Goal: Information Seeking & Learning: Learn about a topic

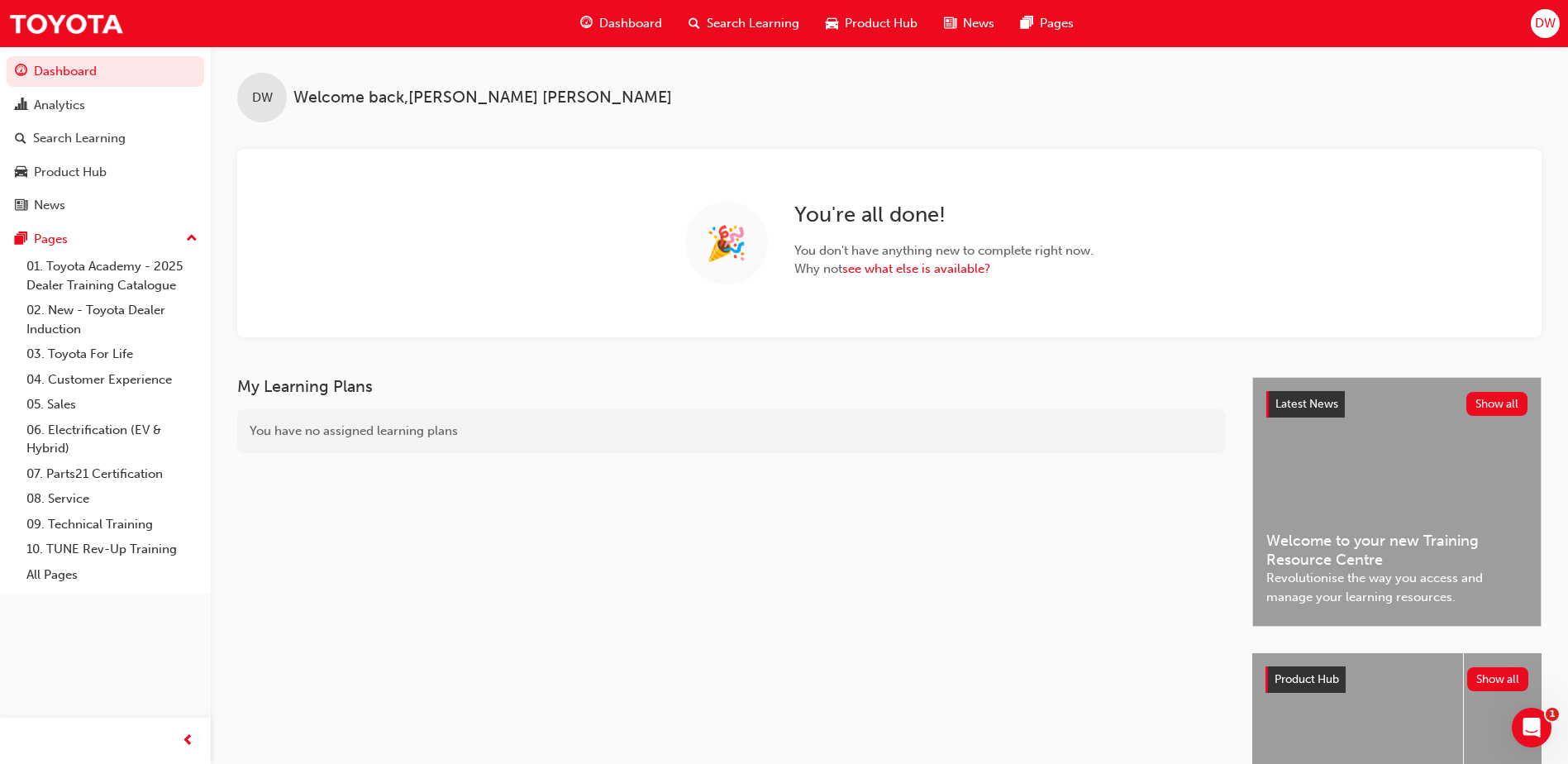
drag, startPoint x: 657, startPoint y: 1, endPoint x: 634, endPoint y: 154, distance: 154.7
click at [634, 154] on div "🎉 You ' re all done! You don ' t have anything new to complete right now. Why n…" at bounding box center [890, 243] width 1304 height 188
click at [138, 151] on link "Search Learning" at bounding box center [106, 138] width 198 height 30
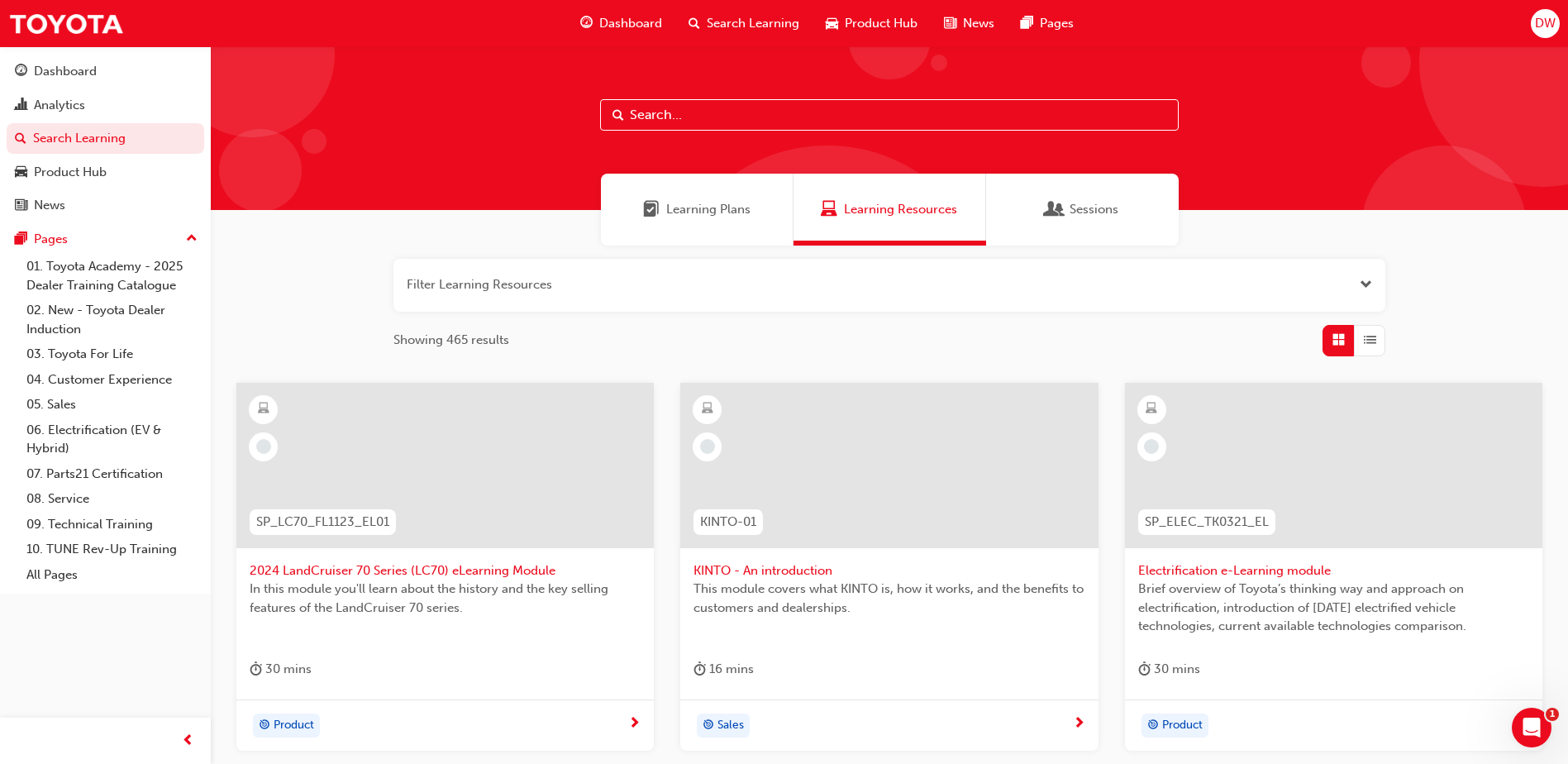
click at [1047, 209] on span "Sessions" at bounding box center [1055, 209] width 17 height 19
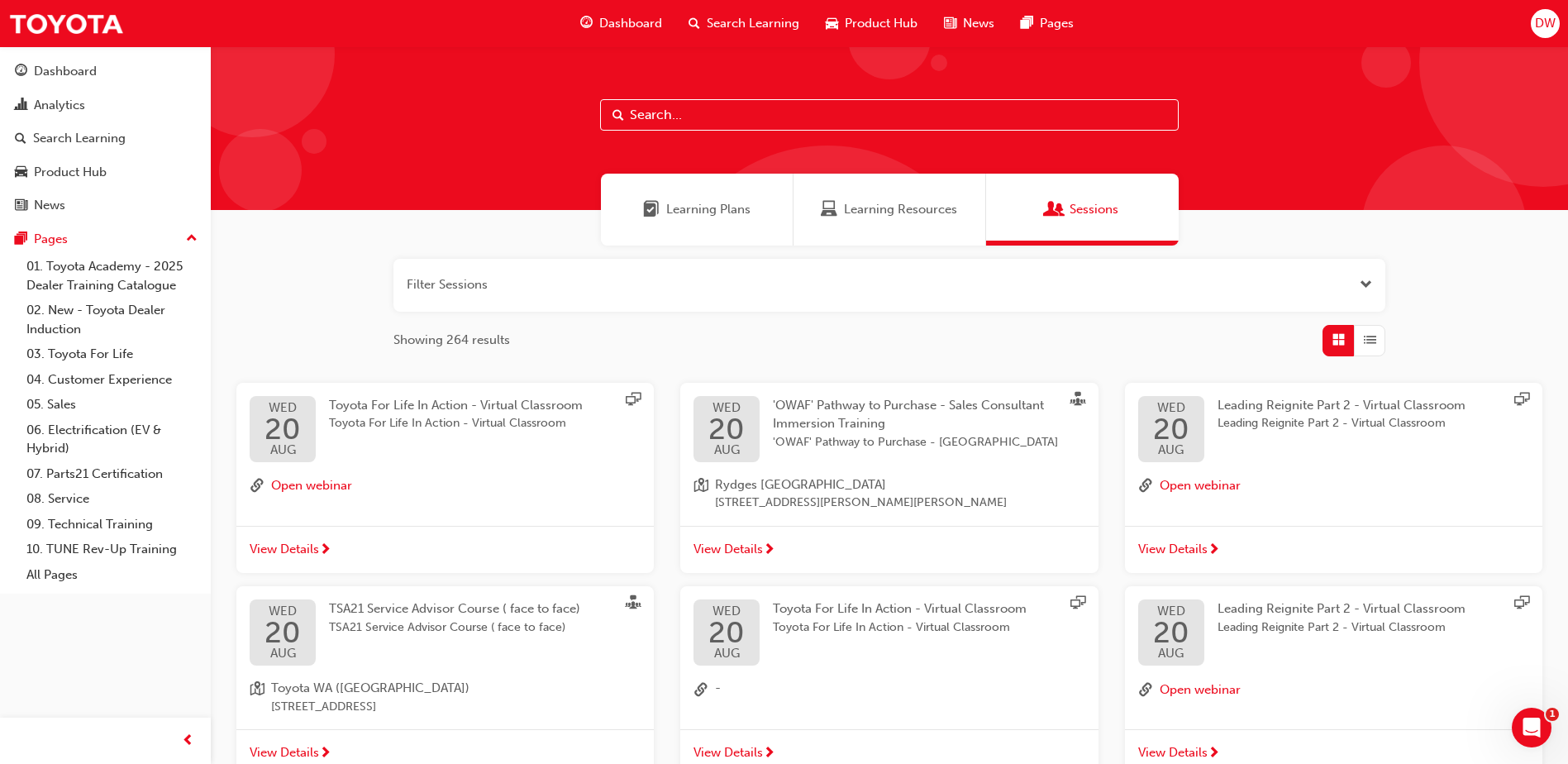
click at [694, 108] on input "text" at bounding box center [890, 114] width 579 height 31
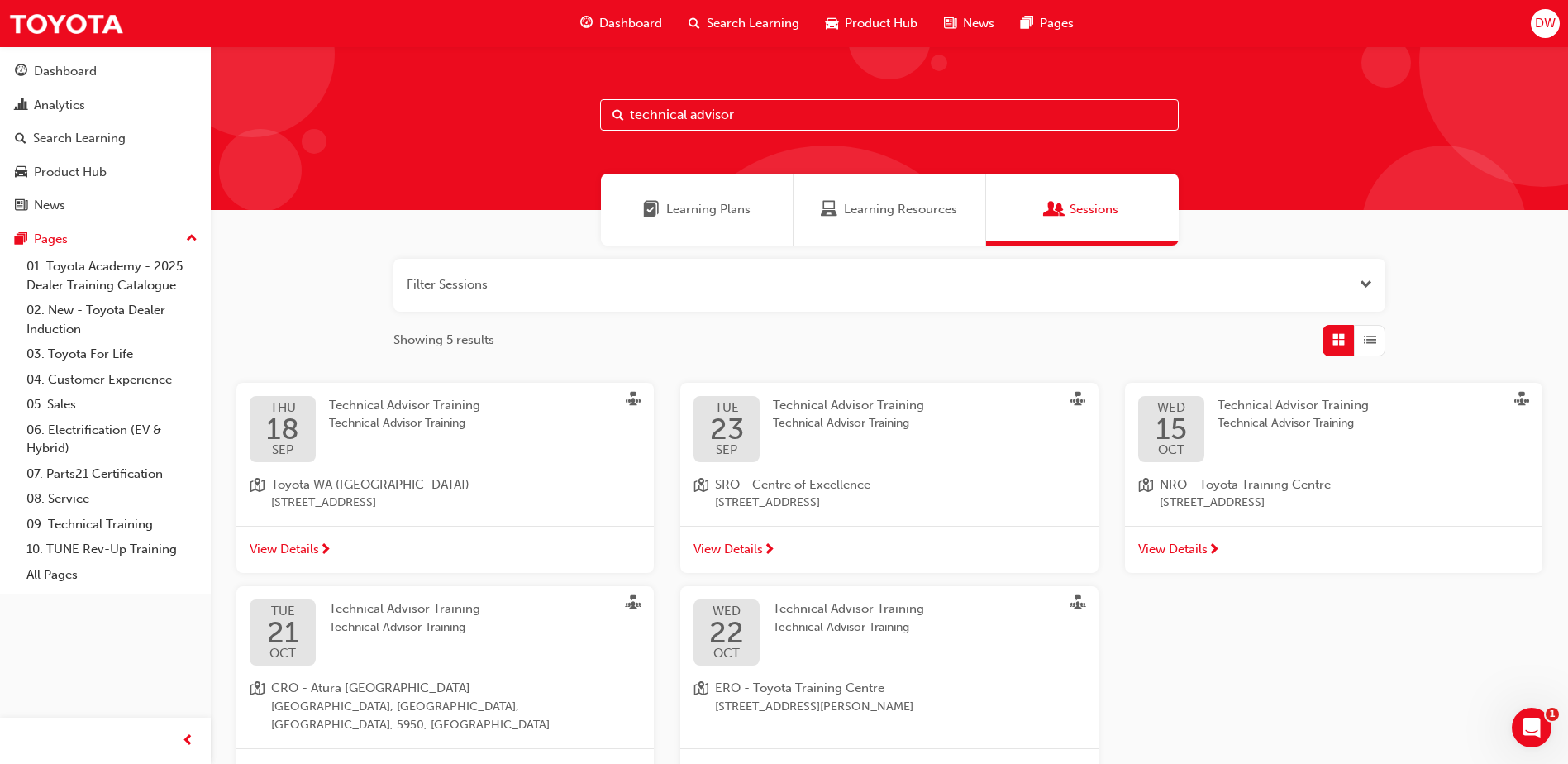
type input "technical advisor"
click at [500, 636] on div "Technical Advisor Training Technical Advisor Training" at bounding box center [417, 632] width 178 height 66
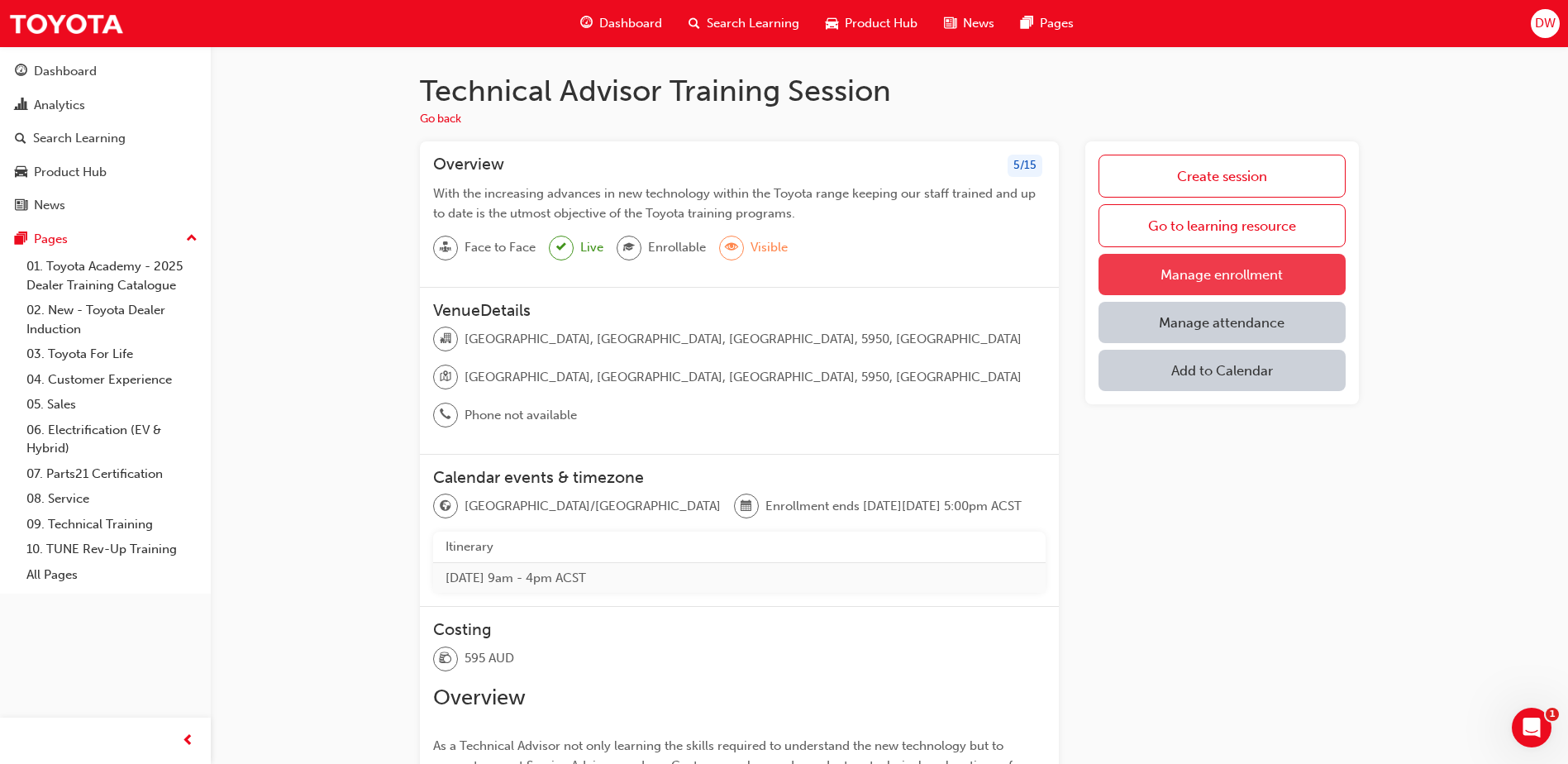
click at [1250, 266] on link "Manage enrollment" at bounding box center [1222, 274] width 247 height 41
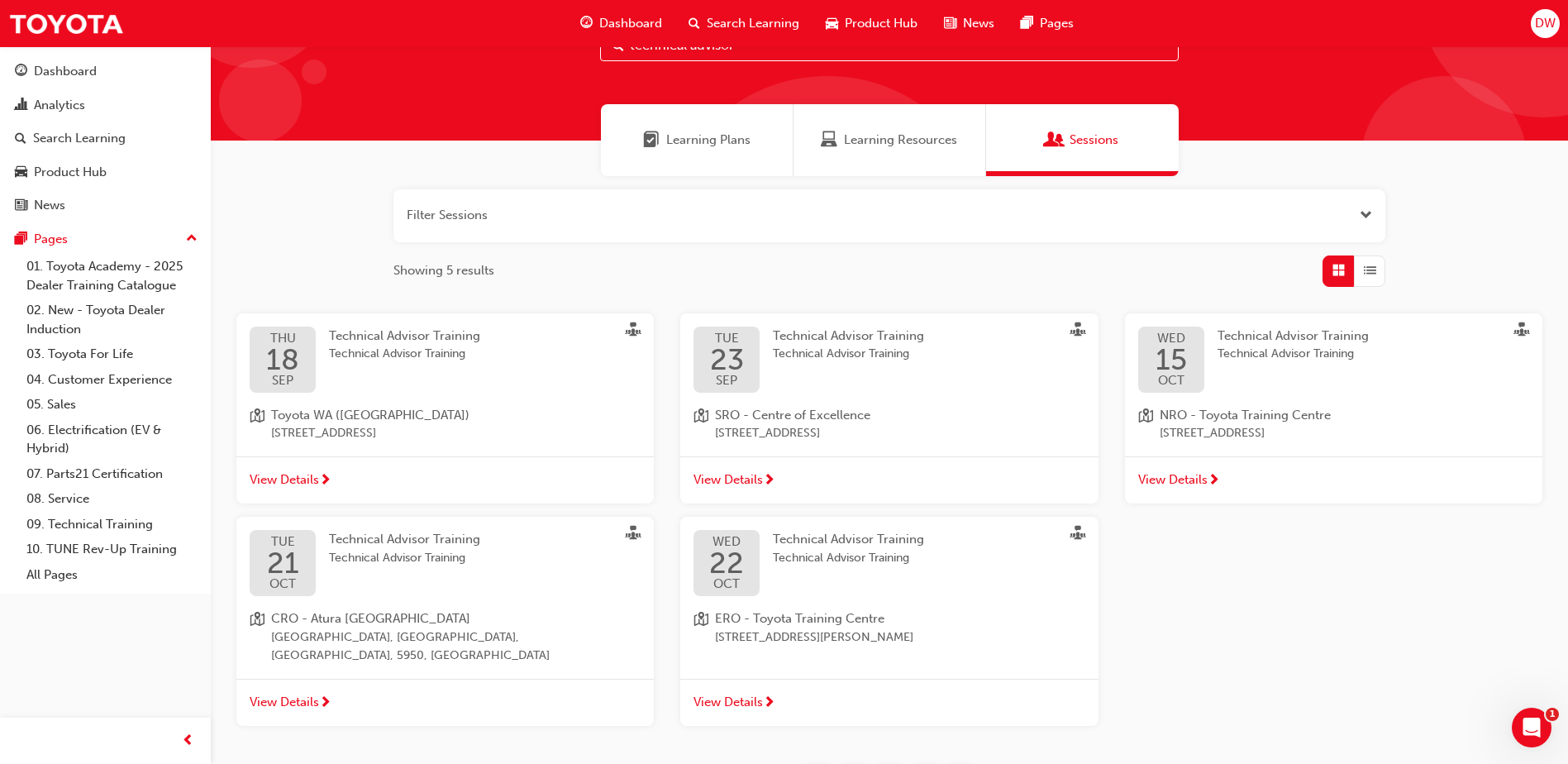
scroll to position [83, 0]
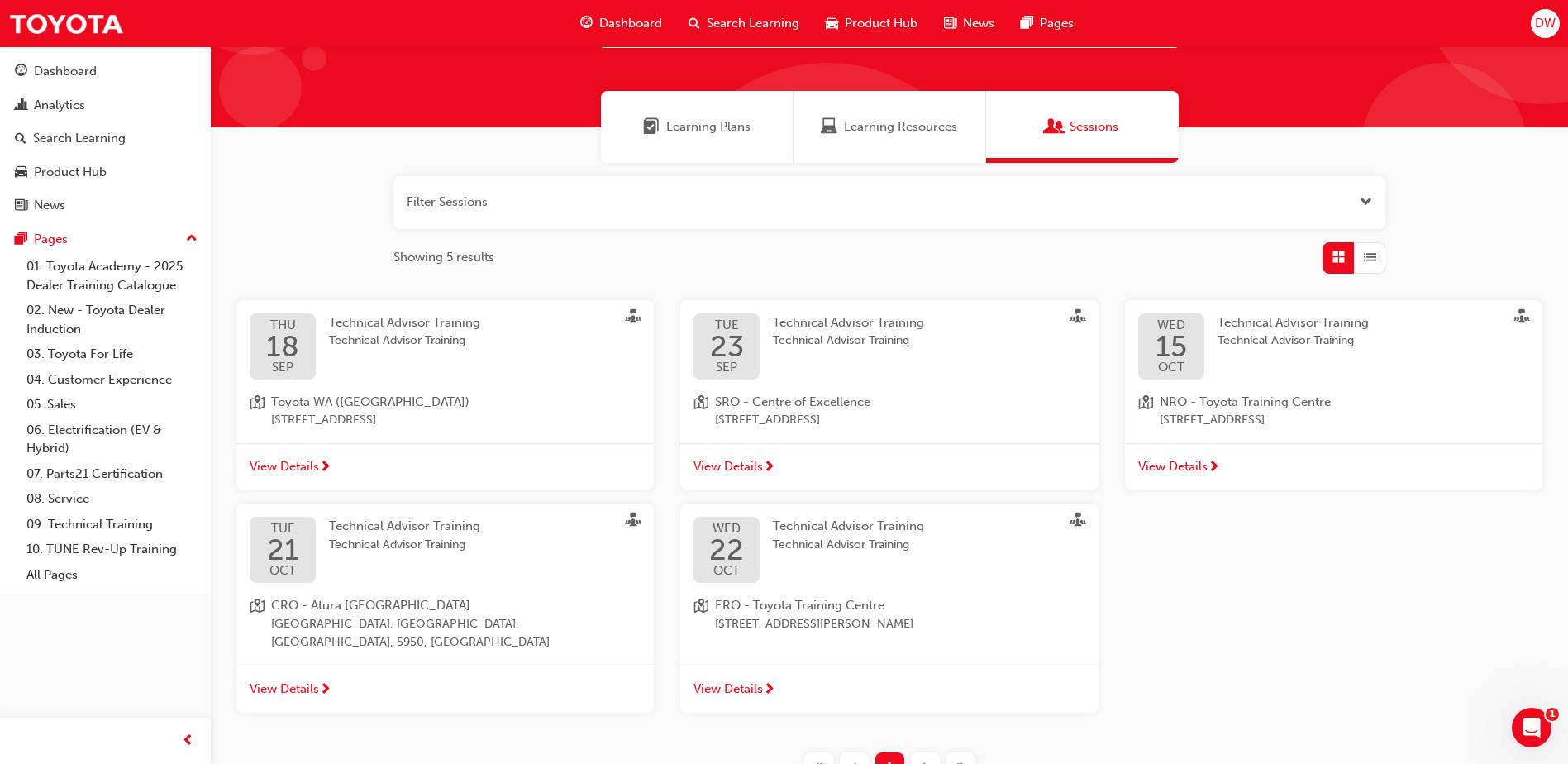
click at [301, 679] on span "View Details" at bounding box center [285, 689] width 70 height 19
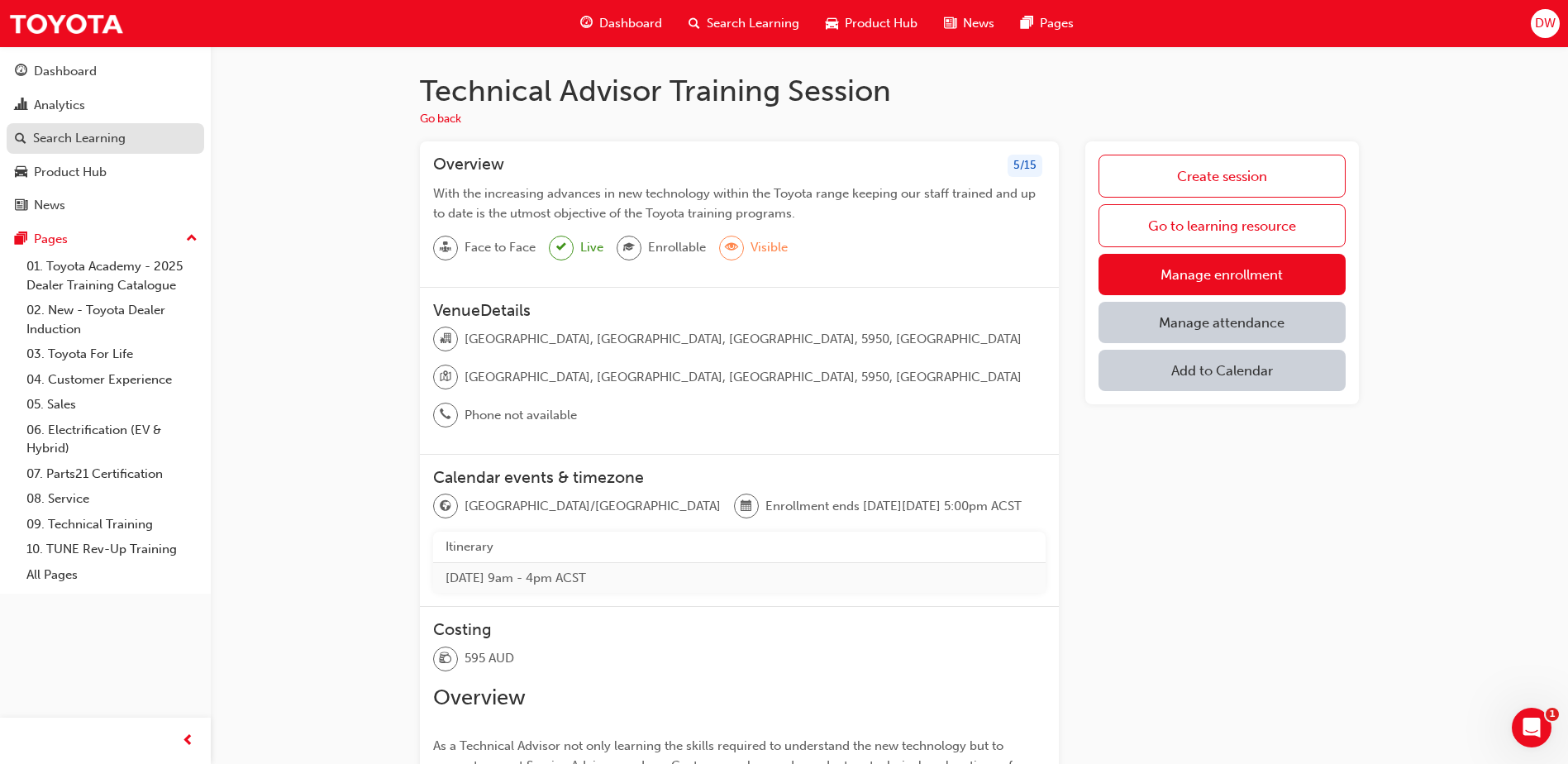
click at [84, 124] on link "Search Learning" at bounding box center [106, 138] width 198 height 30
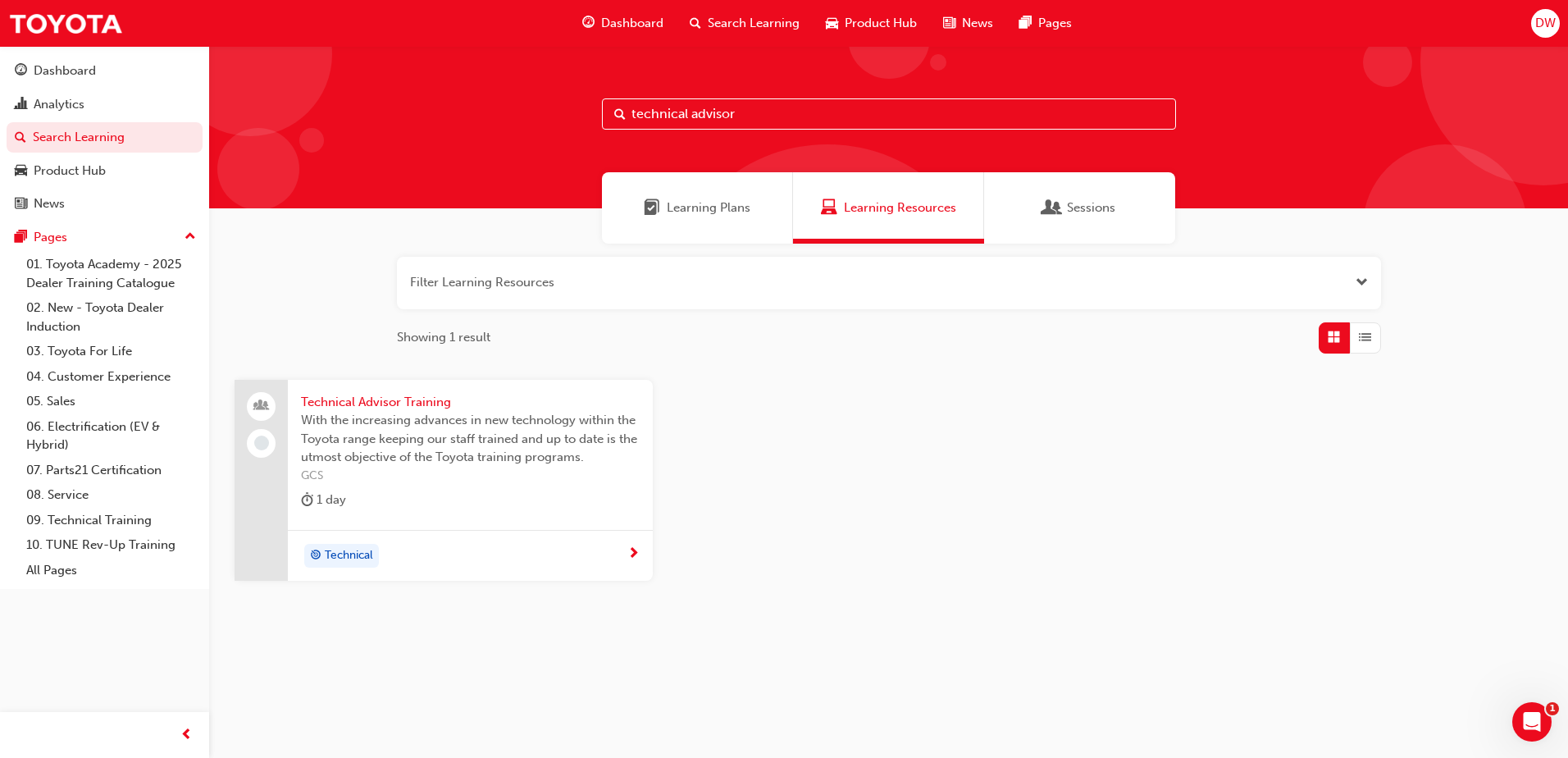
click at [1070, 209] on span "Sessions" at bounding box center [1091, 207] width 49 height 19
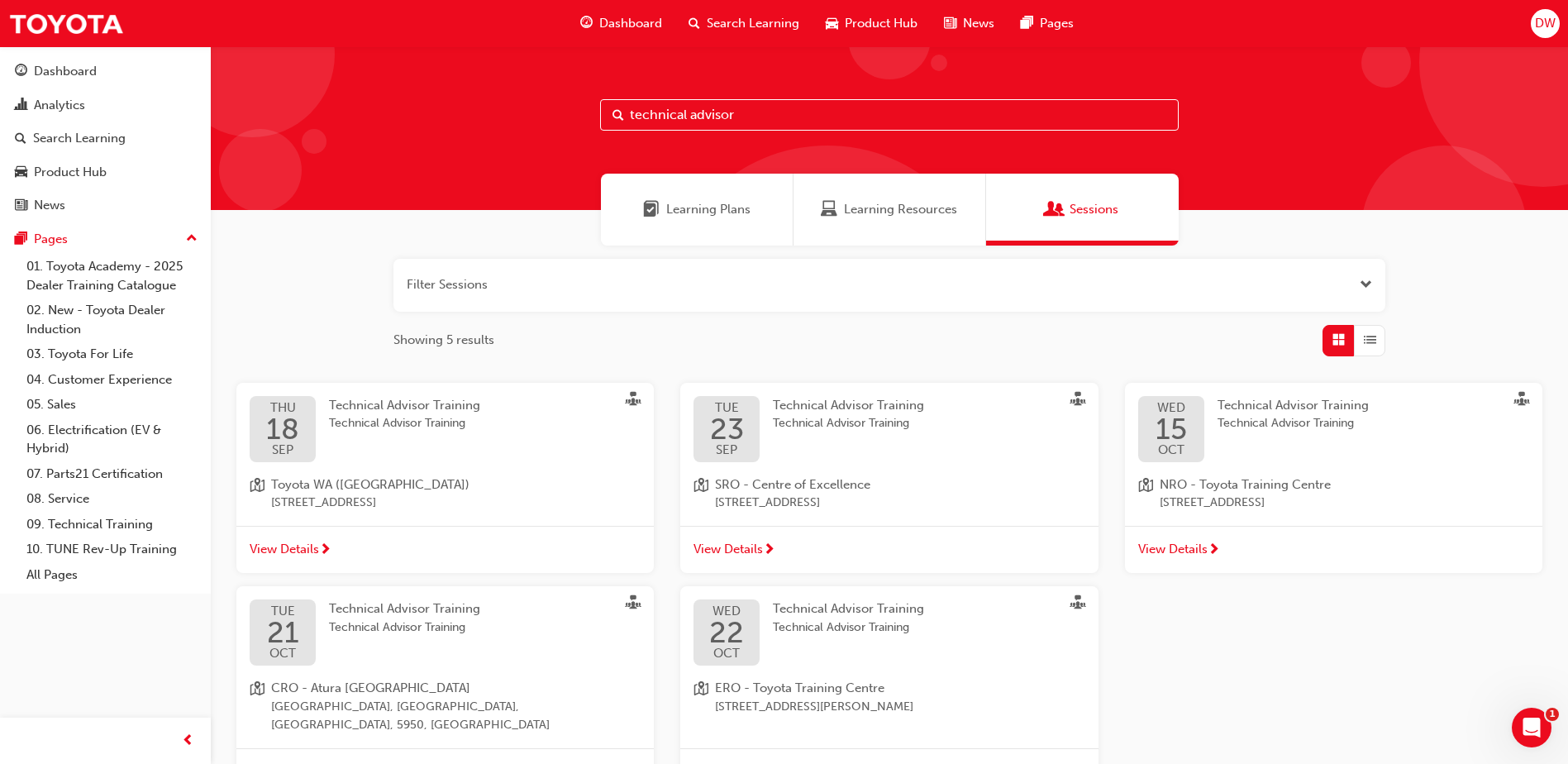
click at [546, 286] on button "button" at bounding box center [890, 285] width 992 height 53
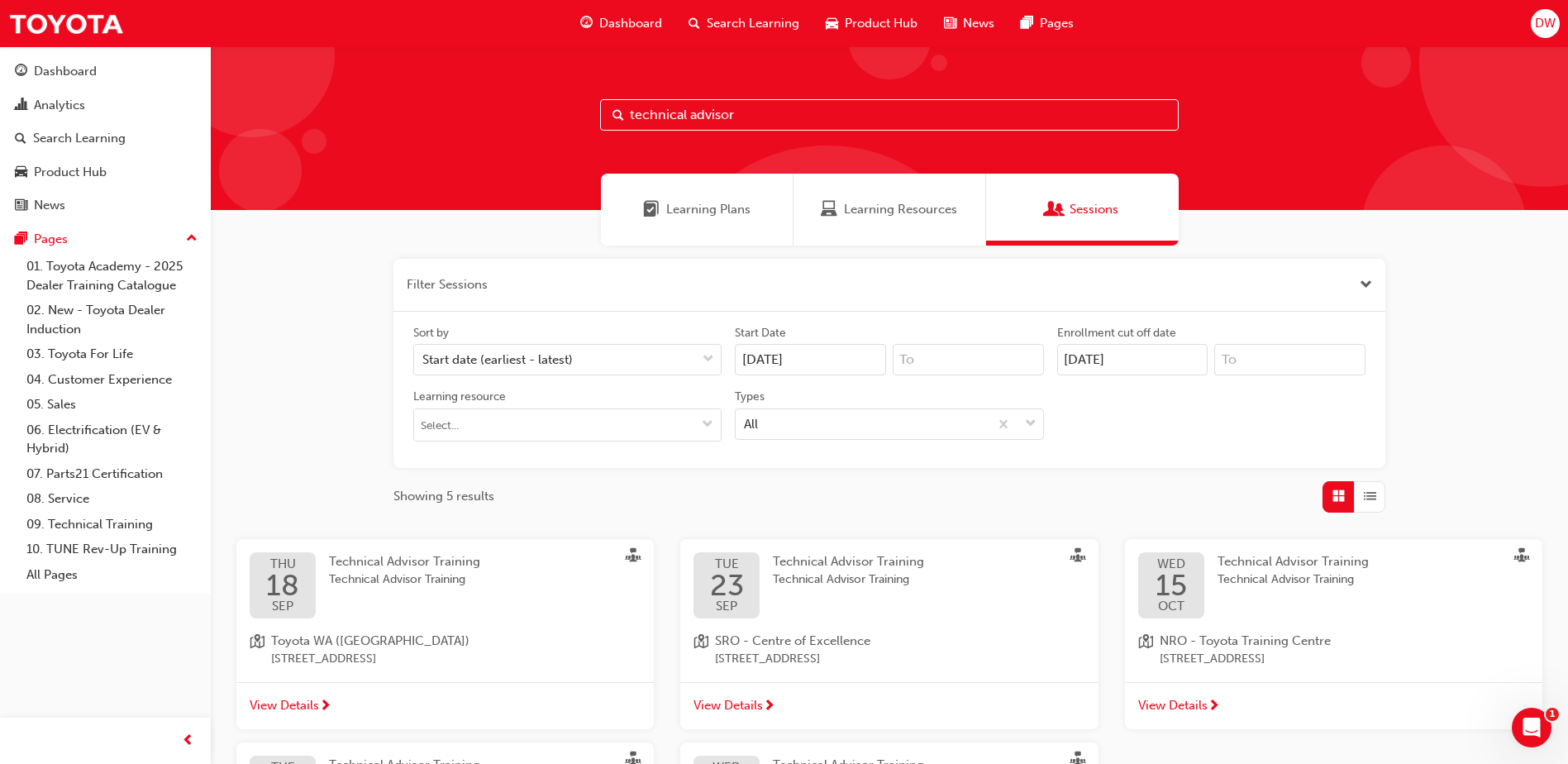
drag, startPoint x: 806, startPoint y: 116, endPoint x: 590, endPoint y: 118, distance: 216.0
click at [596, 118] on div "technical advisor" at bounding box center [890, 128] width 1357 height 164
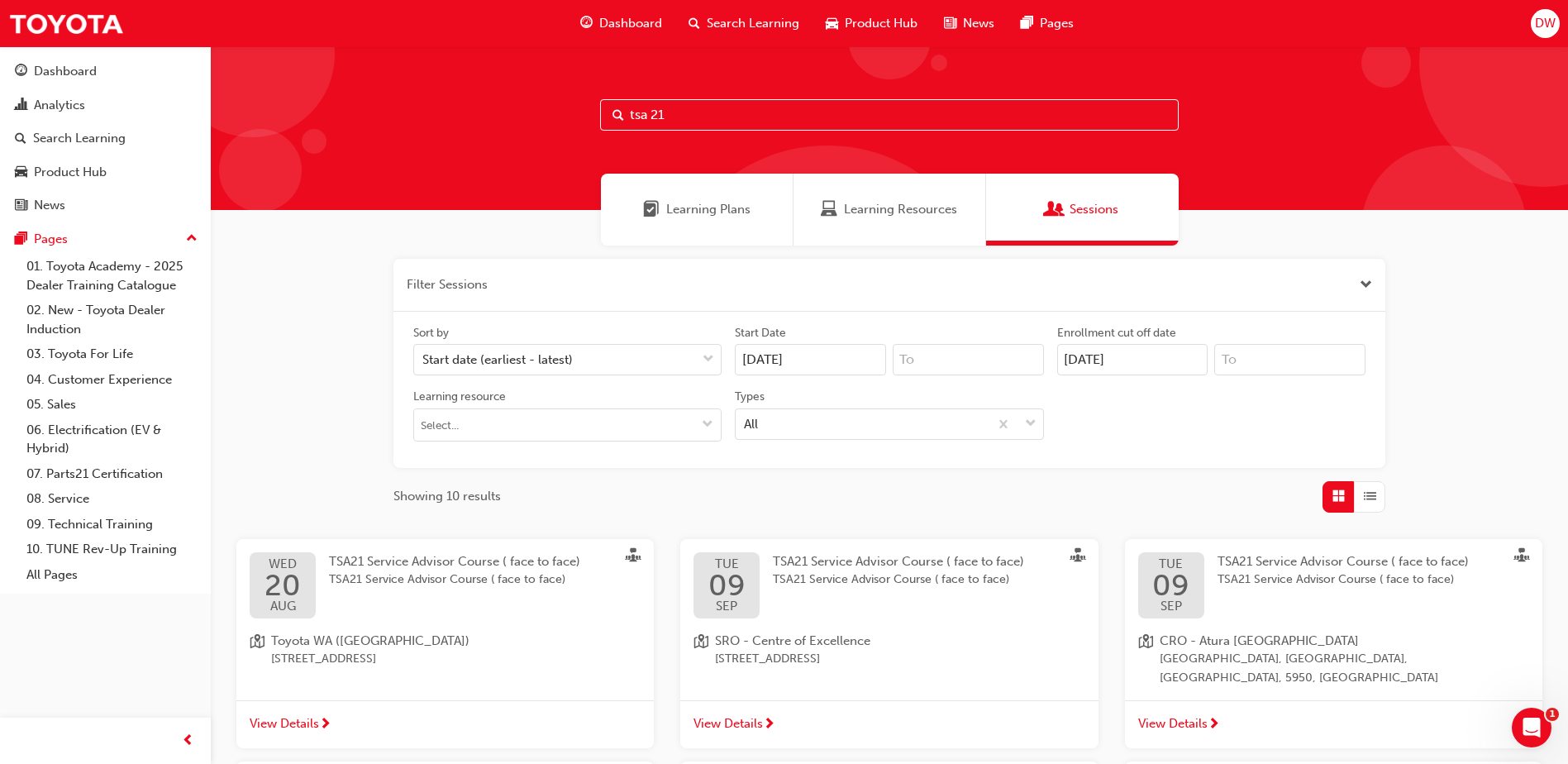
type input "tsa 21"
click at [1323, 573] on span "TSA21 Service Advisor Course ( face to face)" at bounding box center [1343, 579] width 252 height 19
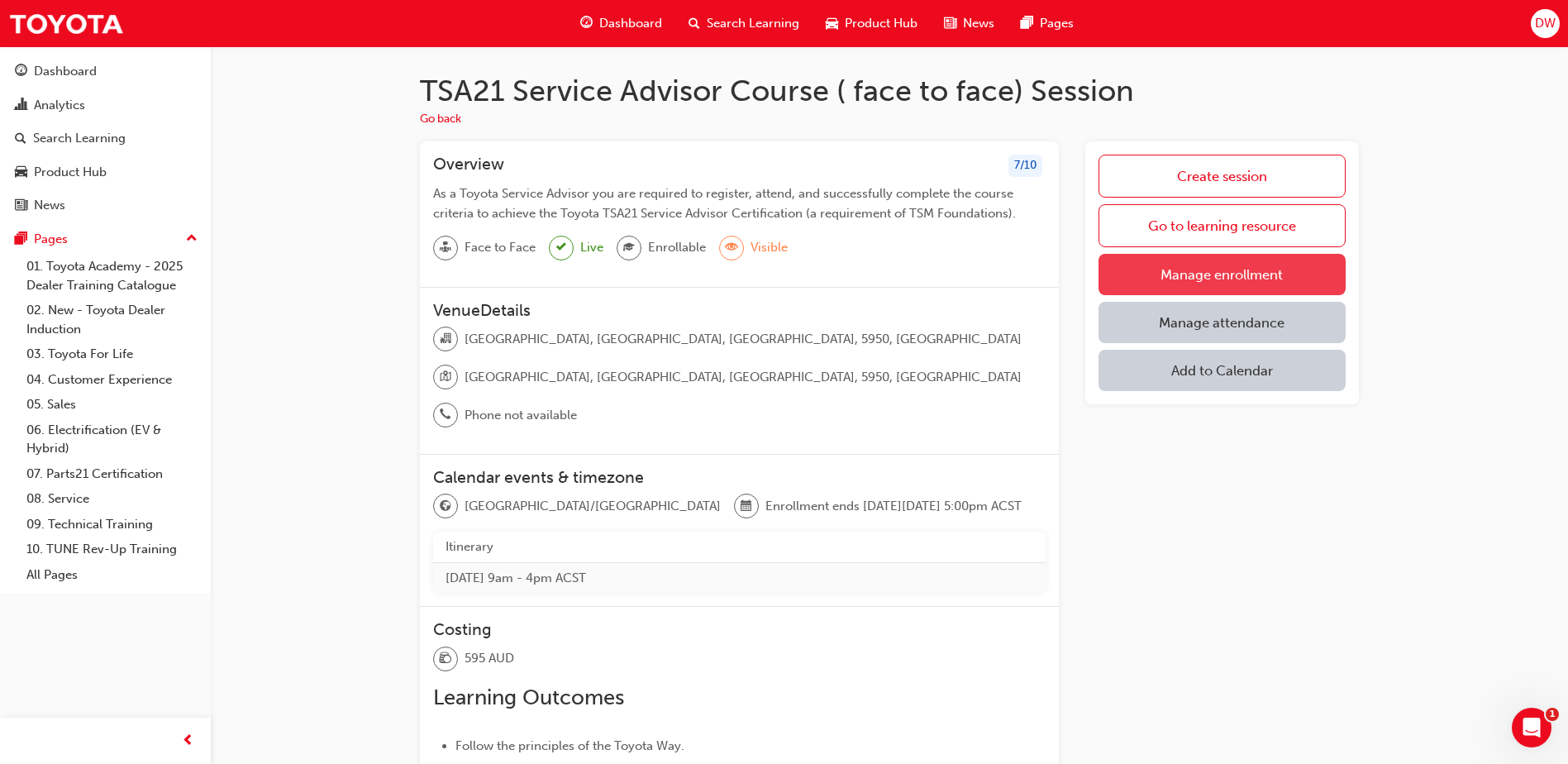
click at [1250, 265] on link "Manage enrollment" at bounding box center [1222, 274] width 247 height 41
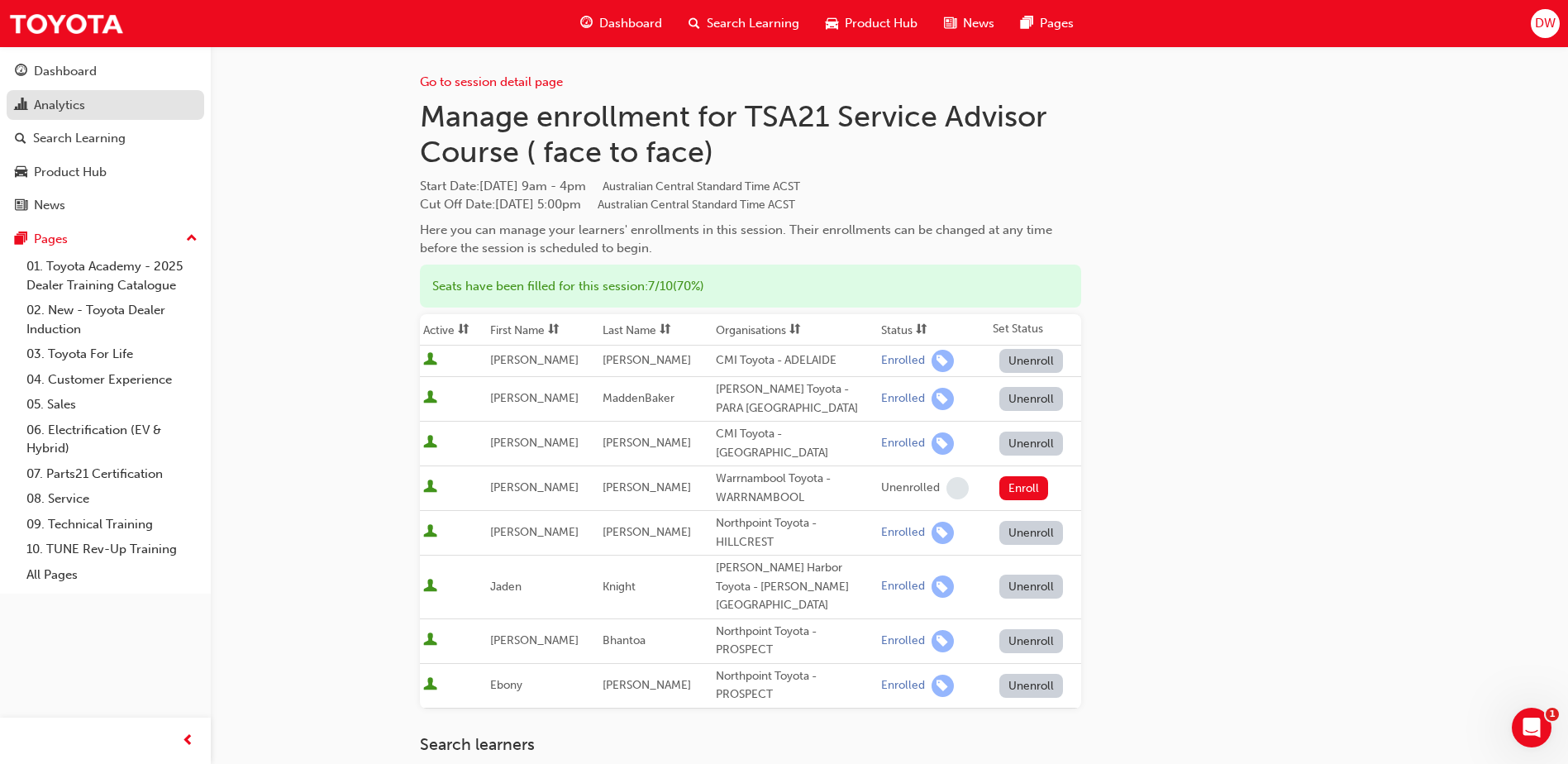
click at [98, 111] on div "Analytics" at bounding box center [106, 106] width 181 height 21
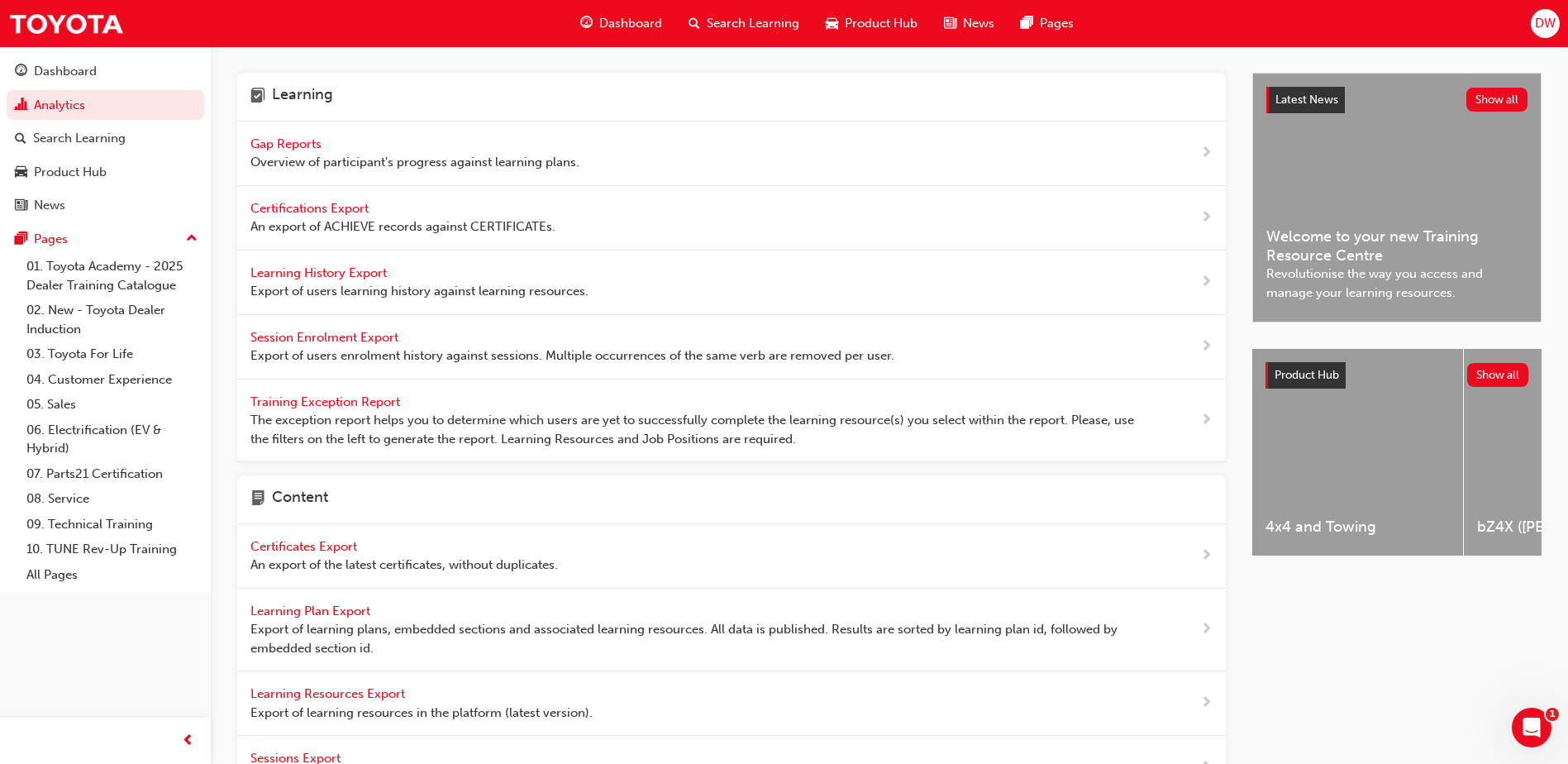
click at [285, 142] on span "Gap Reports" at bounding box center [287, 144] width 74 height 15
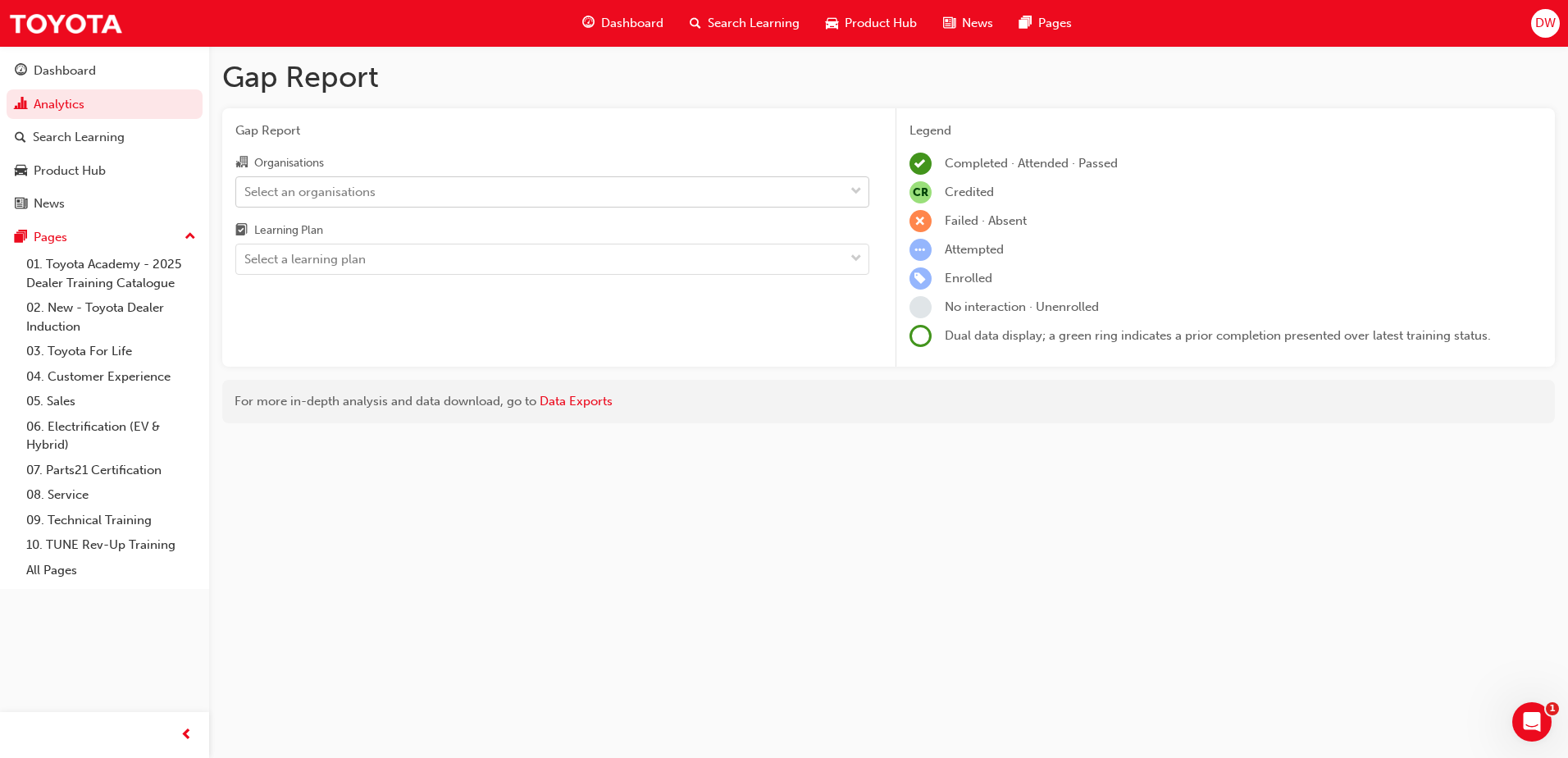
click at [355, 197] on div "Select an organisations" at bounding box center [309, 192] width 131 height 19
click at [246, 197] on input "Organisations Select an organisations" at bounding box center [245, 190] width 2 height 14
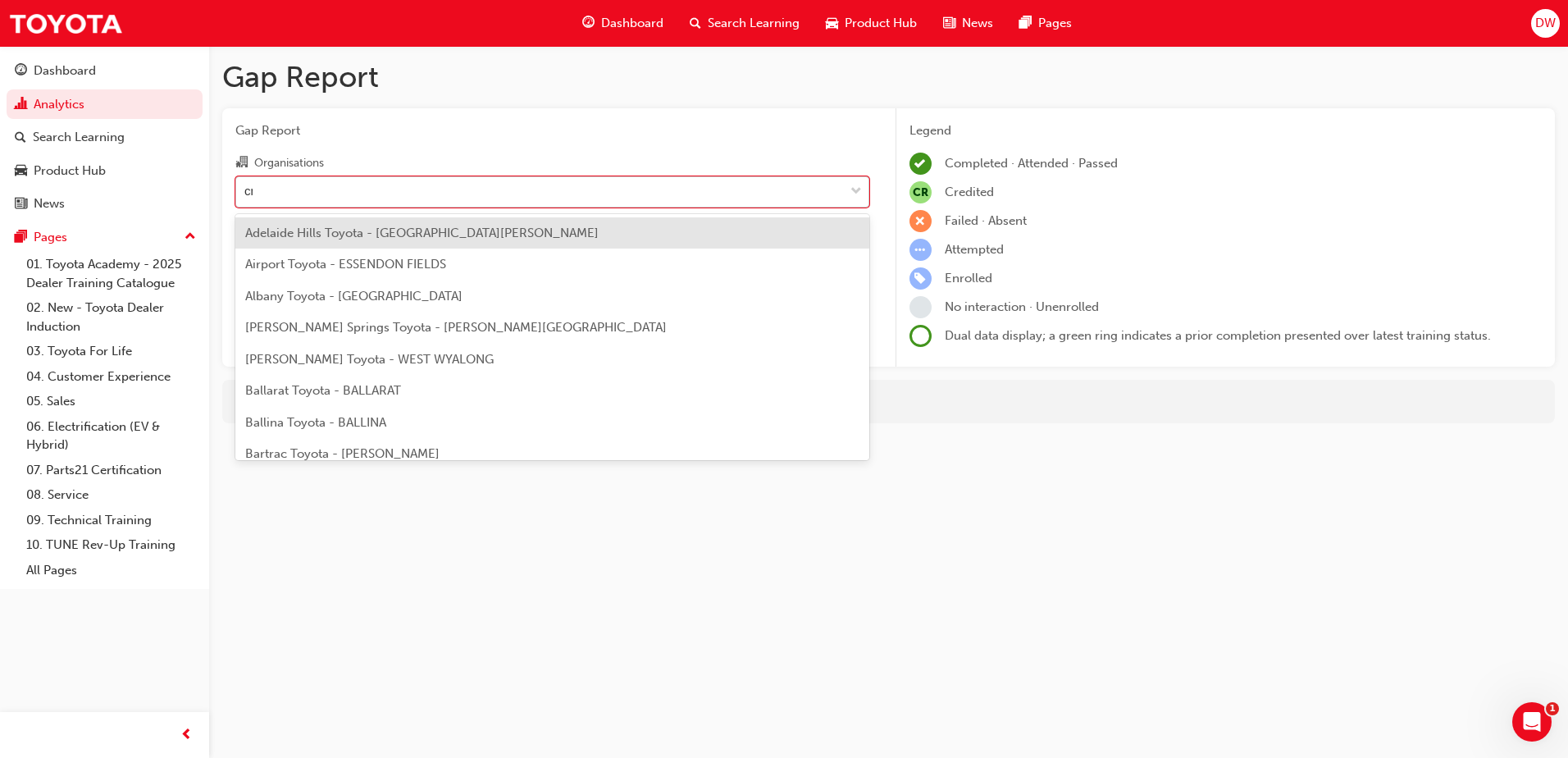
type input "cmi"
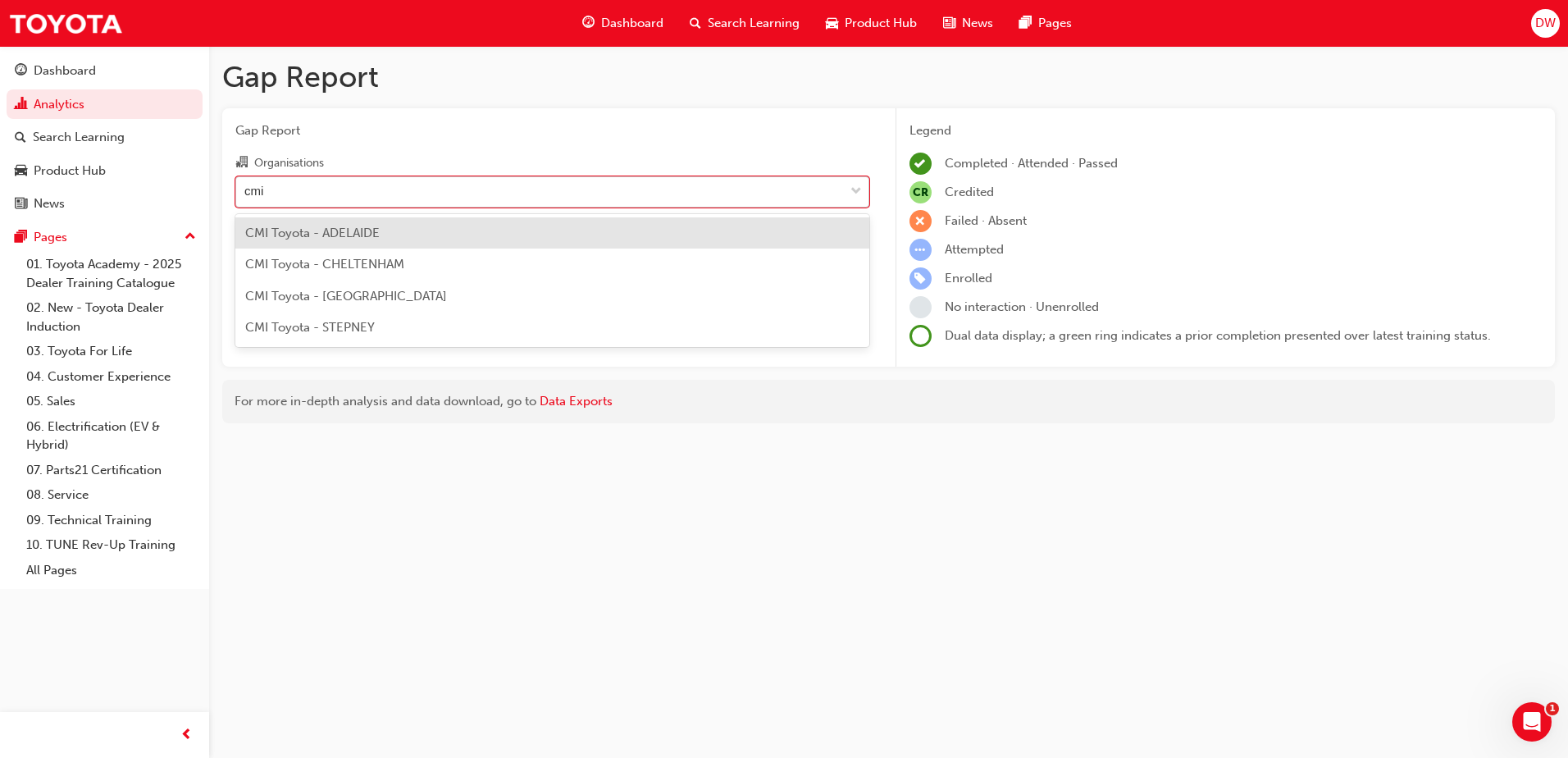
click at [385, 238] on div "CMI Toyota - ADELAIDE" at bounding box center [553, 233] width 634 height 32
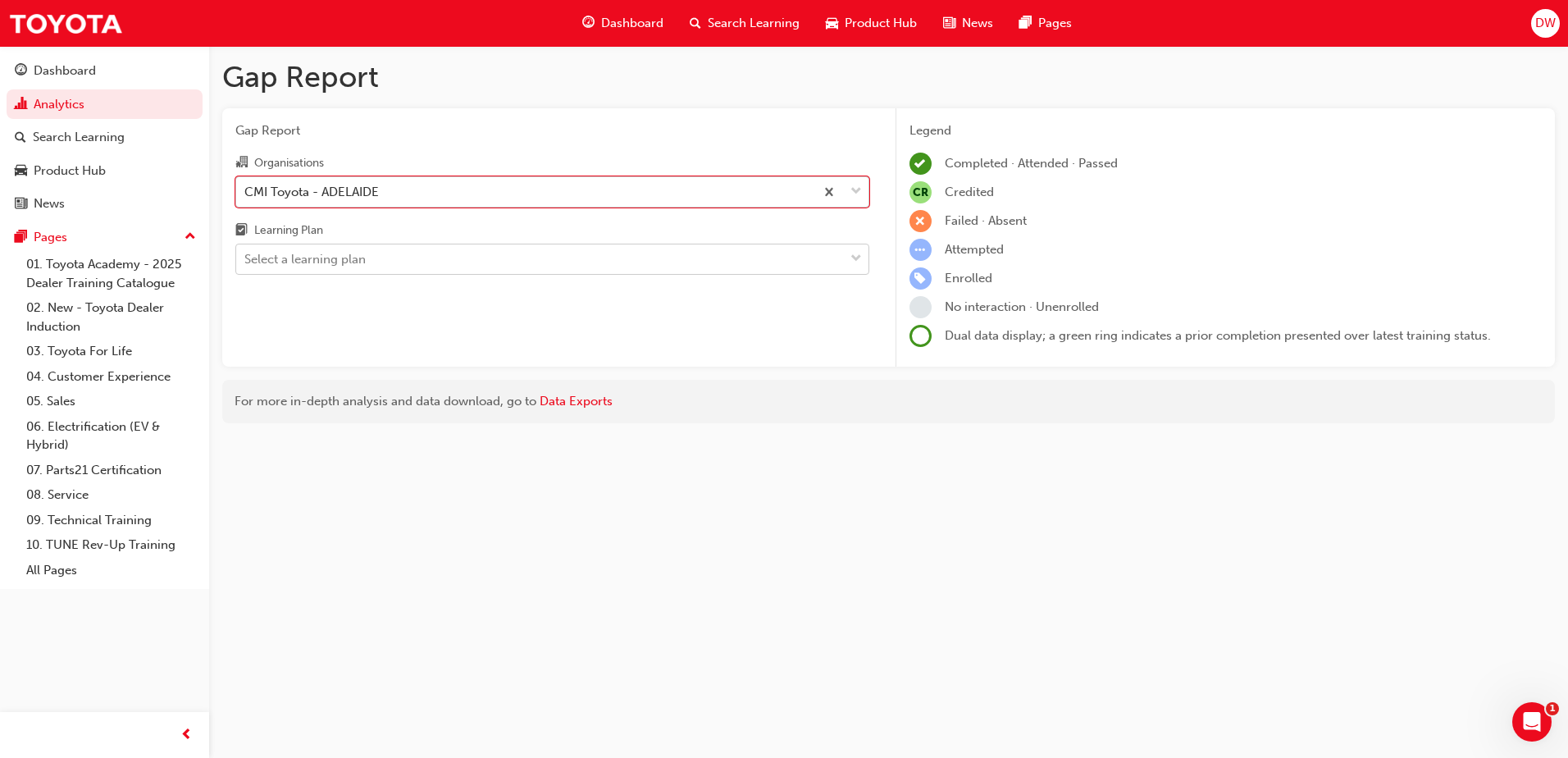
click at [375, 261] on div "Select a learning plan" at bounding box center [540, 259] width 608 height 29
click at [246, 261] on input "Learning Plan Select a learning plan" at bounding box center [245, 258] width 2 height 14
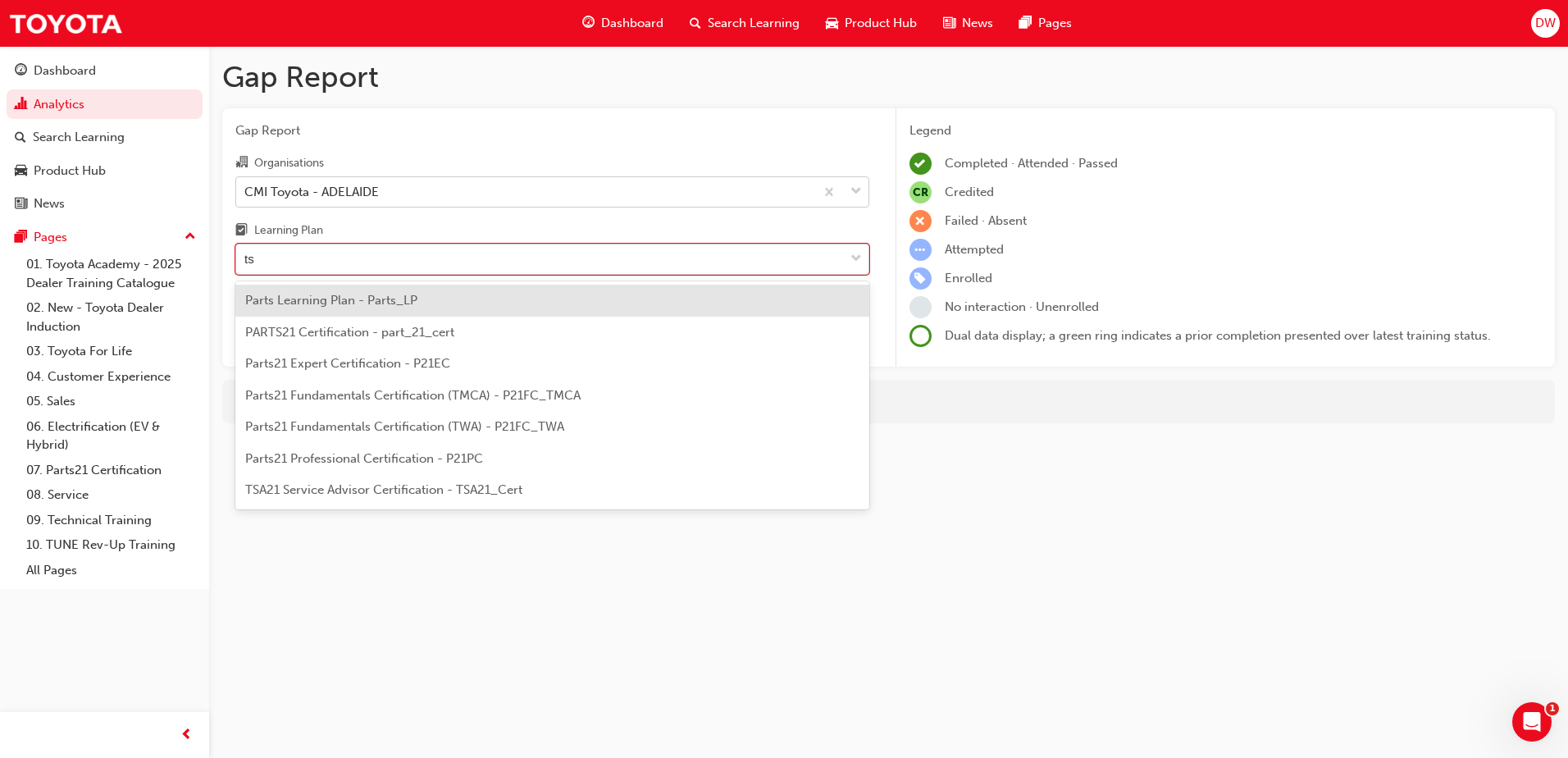
type input "tsa"
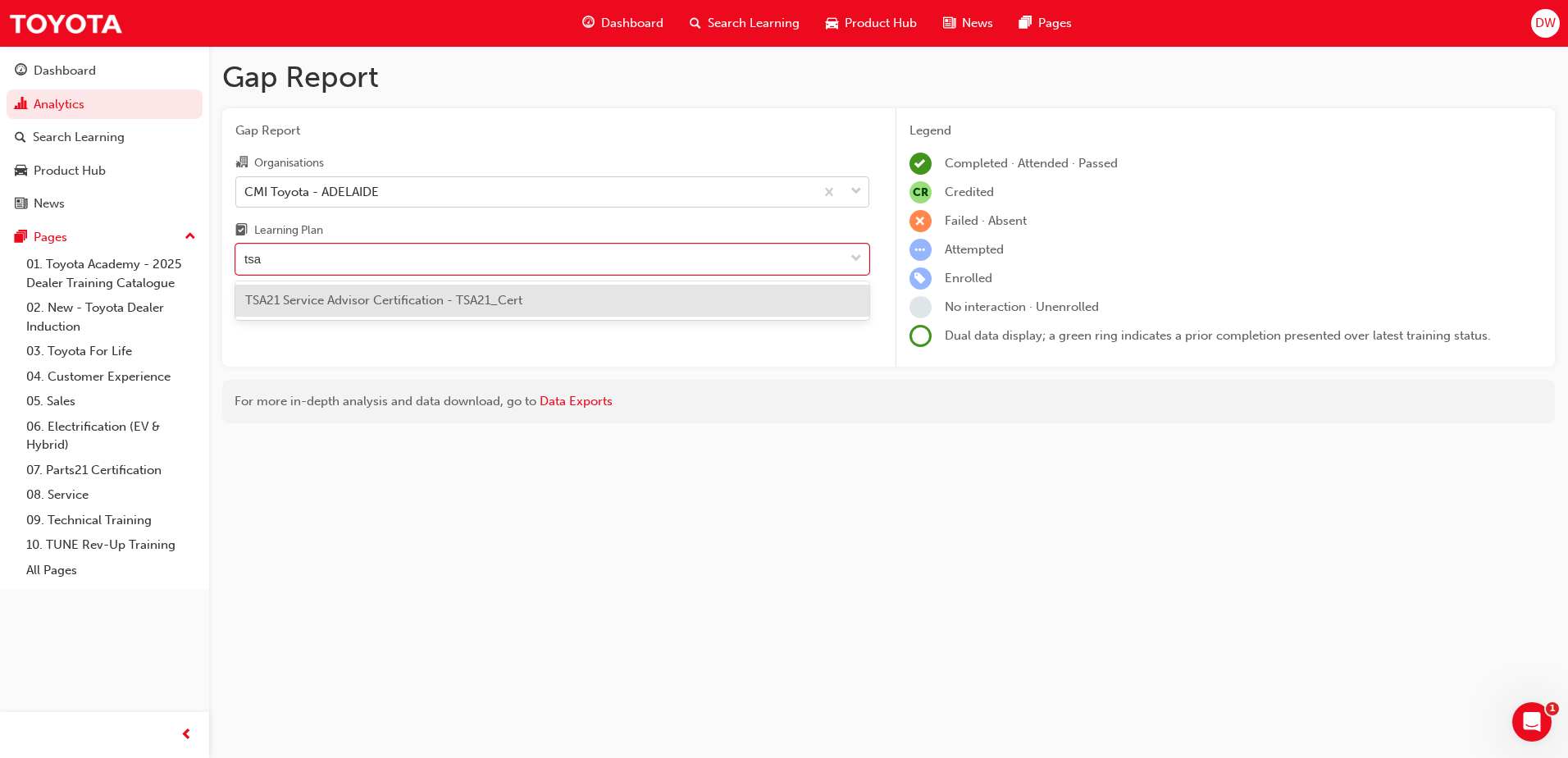
click at [391, 306] on span "TSA21 Service Advisor Certification - TSA21_Cert" at bounding box center [383, 300] width 277 height 15
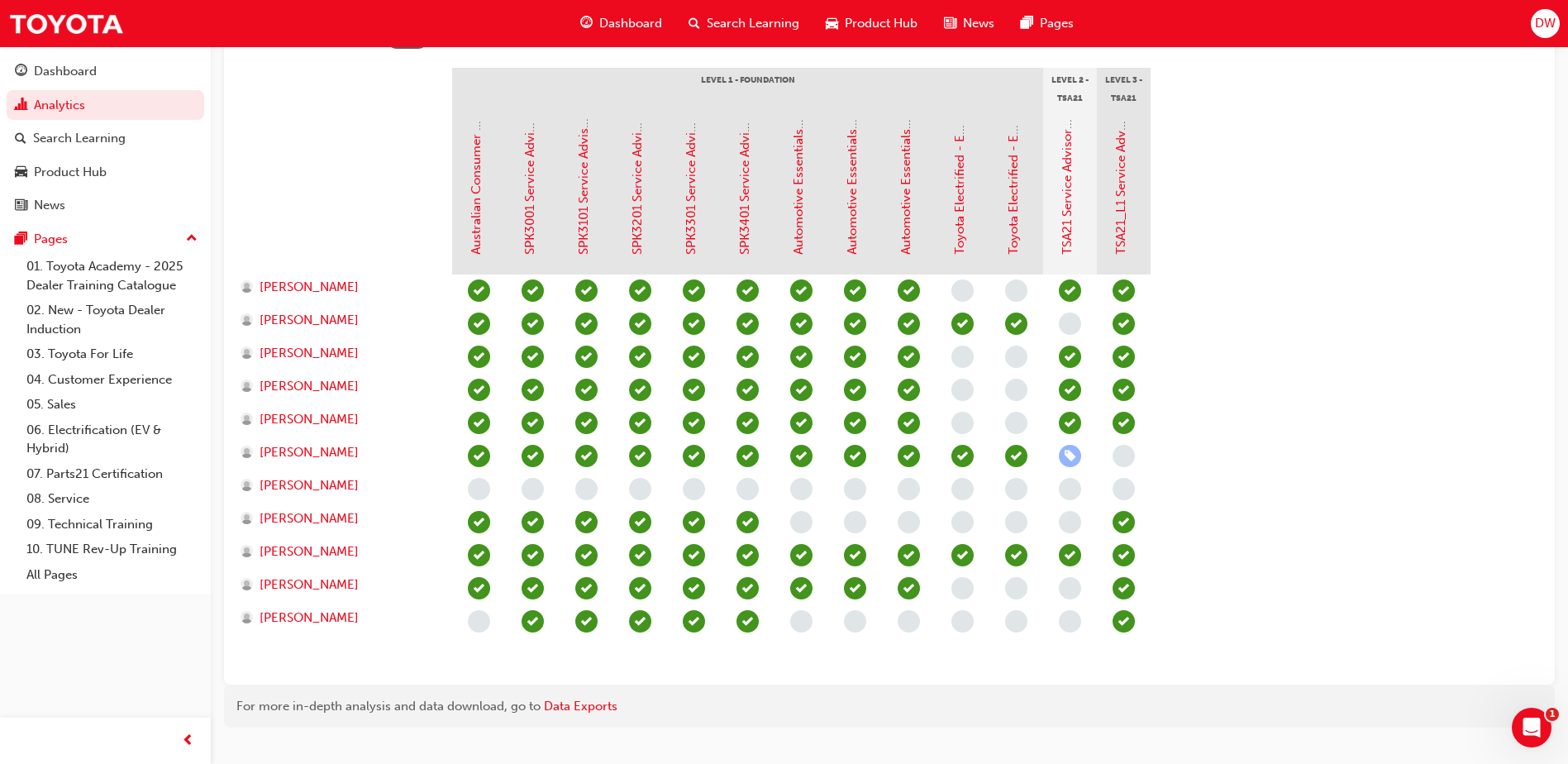
scroll to position [393, 0]
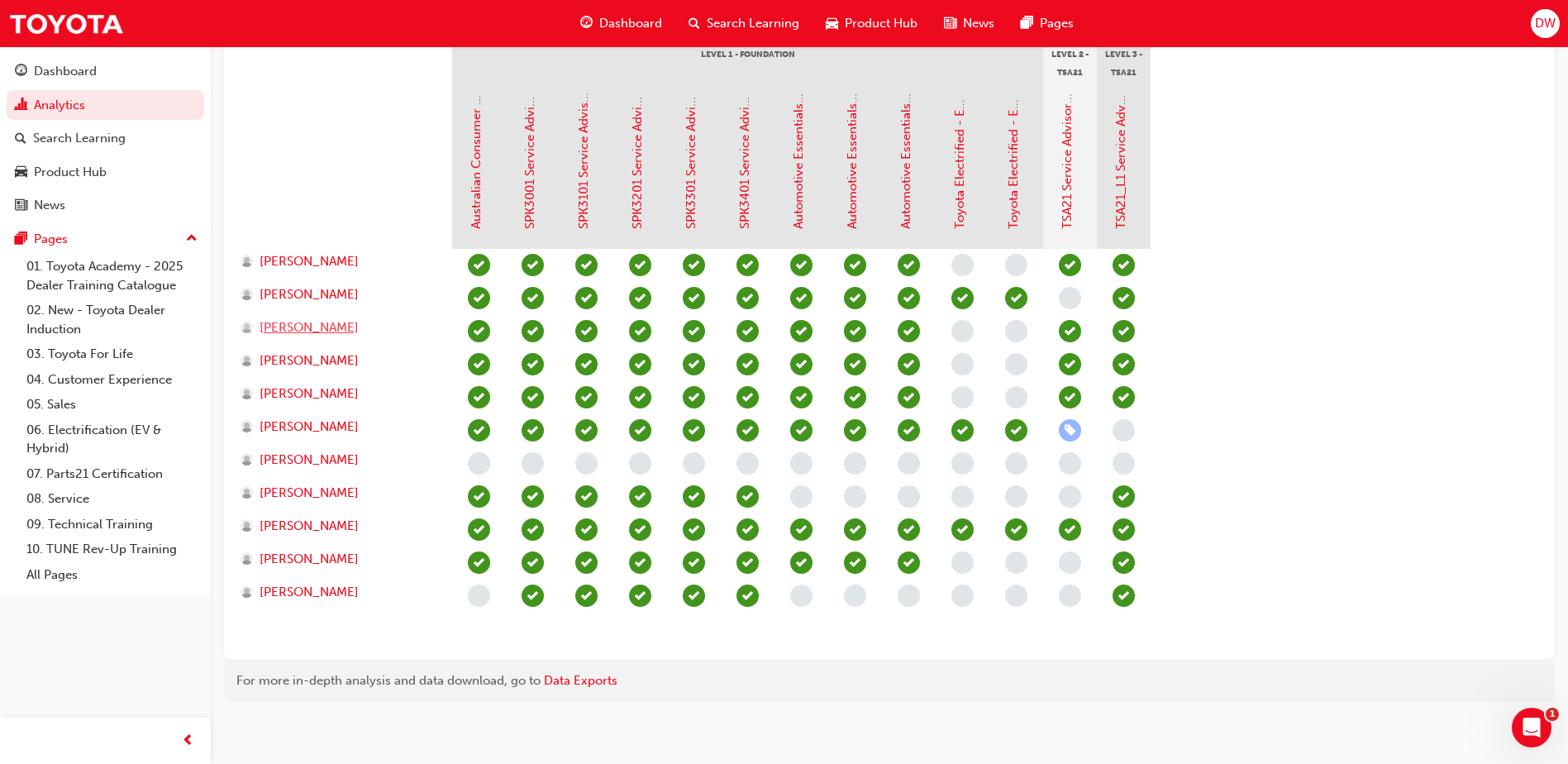
click at [296, 323] on span "[PERSON_NAME]" at bounding box center [308, 328] width 99 height 19
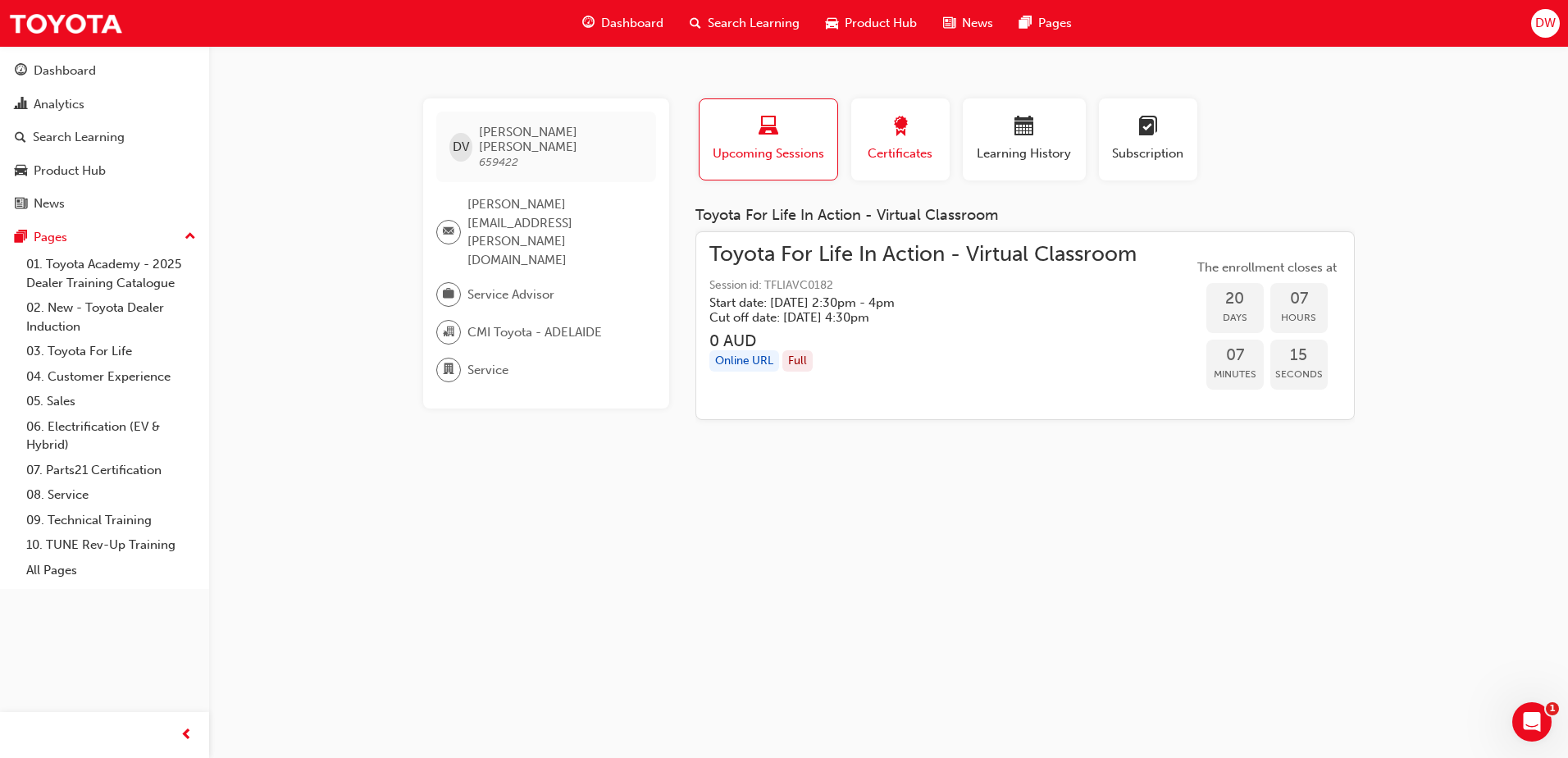
click at [941, 123] on button "Certificates" at bounding box center [900, 139] width 98 height 82
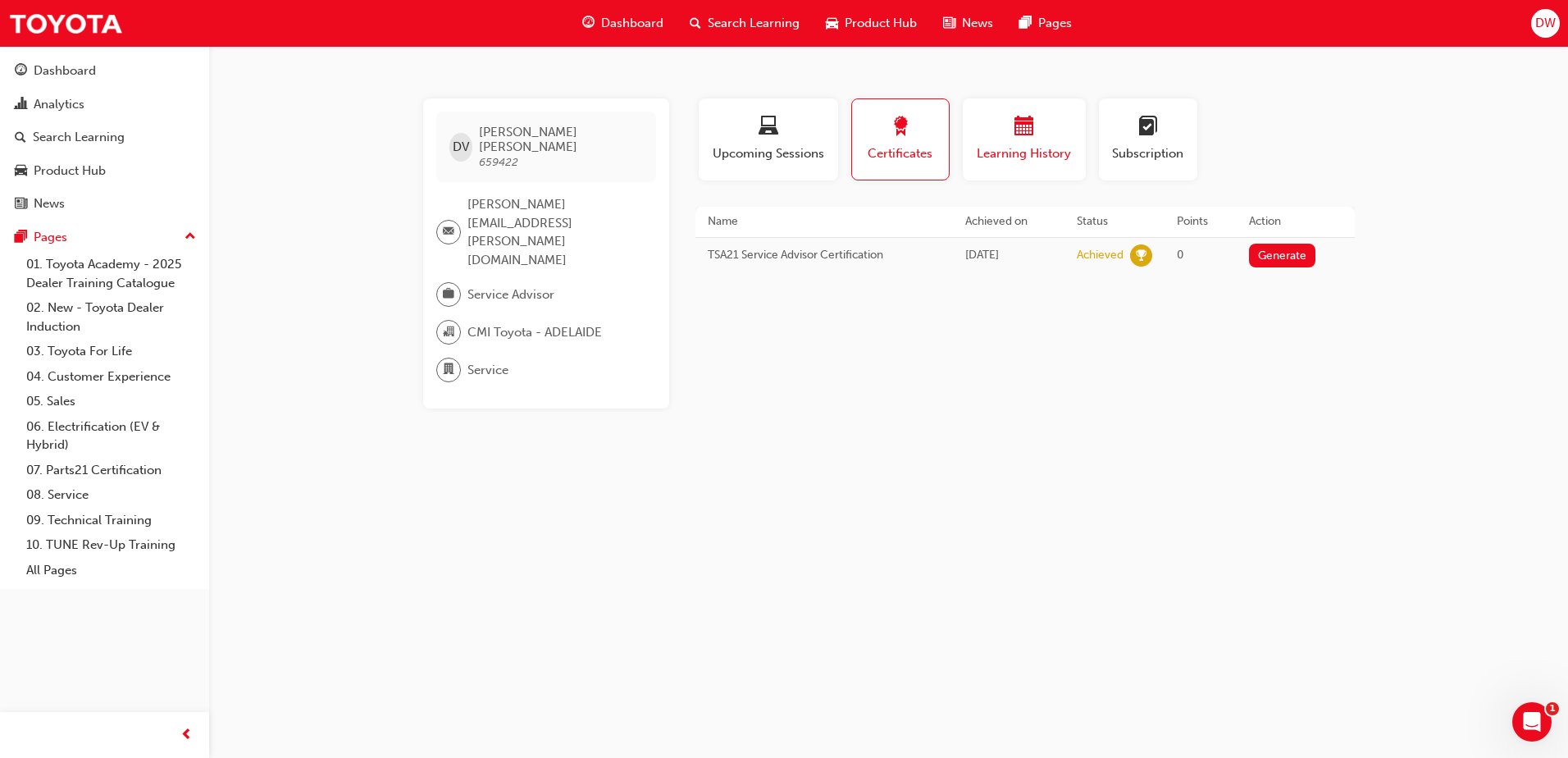
click at [1016, 150] on span "Learning History" at bounding box center [1024, 153] width 98 height 19
